Goal: Task Accomplishment & Management: Manage account settings

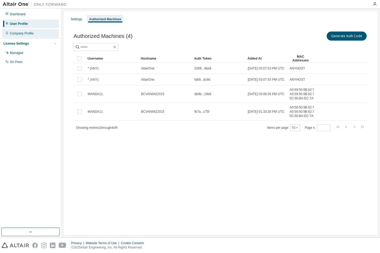
click at [27, 34] on div "Company Profile" at bounding box center [22, 33] width 24 height 4
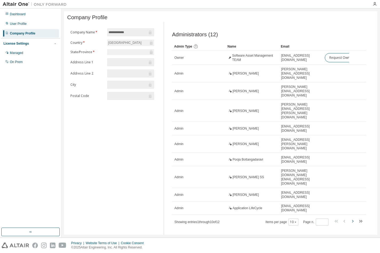
click at [354, 218] on icon "button" at bounding box center [353, 221] width 6 height 6
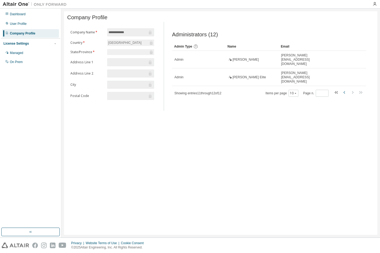
click at [345, 91] on icon "button" at bounding box center [345, 92] width 2 height 3
type input "*"
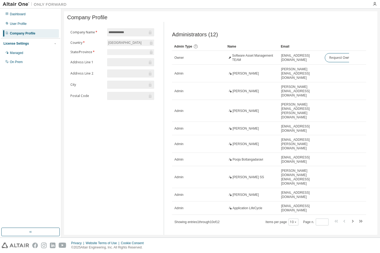
click at [26, 34] on div "Company Profile" at bounding box center [22, 33] width 25 height 4
click at [21, 25] on div "User Profile" at bounding box center [18, 24] width 17 height 4
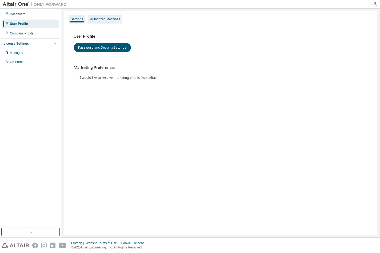
click at [111, 22] on div "Authorized Machines" at bounding box center [105, 19] width 34 height 9
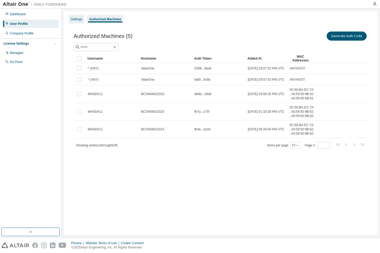
click at [76, 19] on div "Settings" at bounding box center [76, 19] width 11 height 4
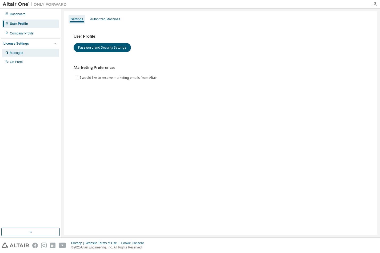
click at [18, 52] on div "Managed" at bounding box center [16, 53] width 13 height 4
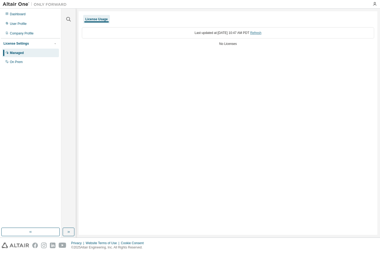
click at [260, 34] on link "Refresh" at bounding box center [255, 33] width 11 height 4
click at [21, 22] on div "User Profile" at bounding box center [18, 24] width 17 height 4
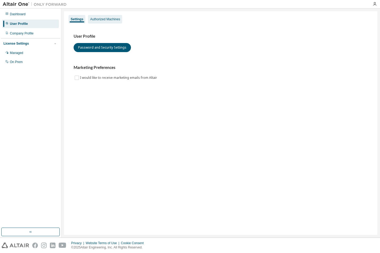
click at [101, 17] on div "Authorized Machines" at bounding box center [105, 19] width 34 height 9
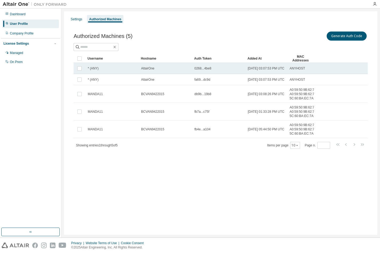
click at [207, 68] on span "0268...4be8" at bounding box center [203, 68] width 17 height 4
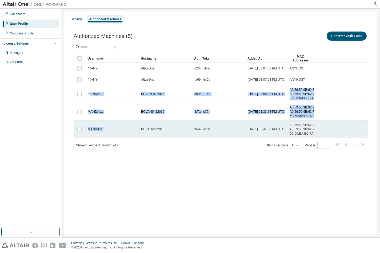
drag, startPoint x: 90, startPoint y: 101, endPoint x: 113, endPoint y: 159, distance: 62.2
click at [113, 138] on tbody "* (ANY) AltairOne 0268...4be8 2025-08-08 03:07:53 PM UTC ANYHOST * (ANY) Altair…" at bounding box center [221, 100] width 294 height 75
drag, startPoint x: 113, startPoint y: 159, endPoint x: 123, endPoint y: 156, distance: 9.7
click at [123, 131] on div "MANDA11" at bounding box center [112, 129] width 49 height 4
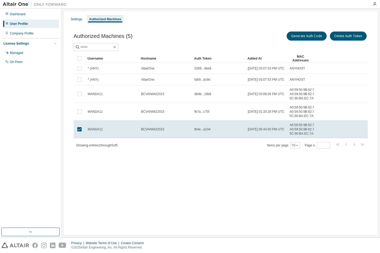
click at [110, 163] on div "Authorized Machines (5) Generate Auth Code Delete Auth Token Clear Load Save Sa…" at bounding box center [220, 93] width 307 height 139
